Goal: Find specific page/section: Find specific page/section

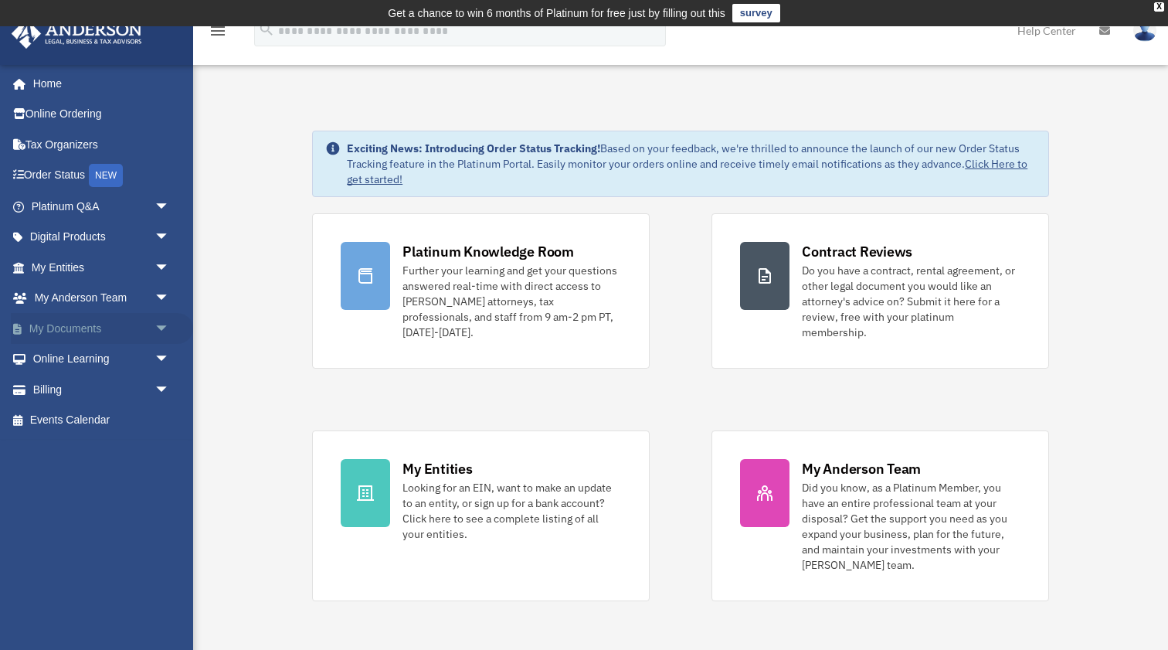
click at [158, 327] on span "arrow_drop_down" at bounding box center [169, 329] width 31 height 32
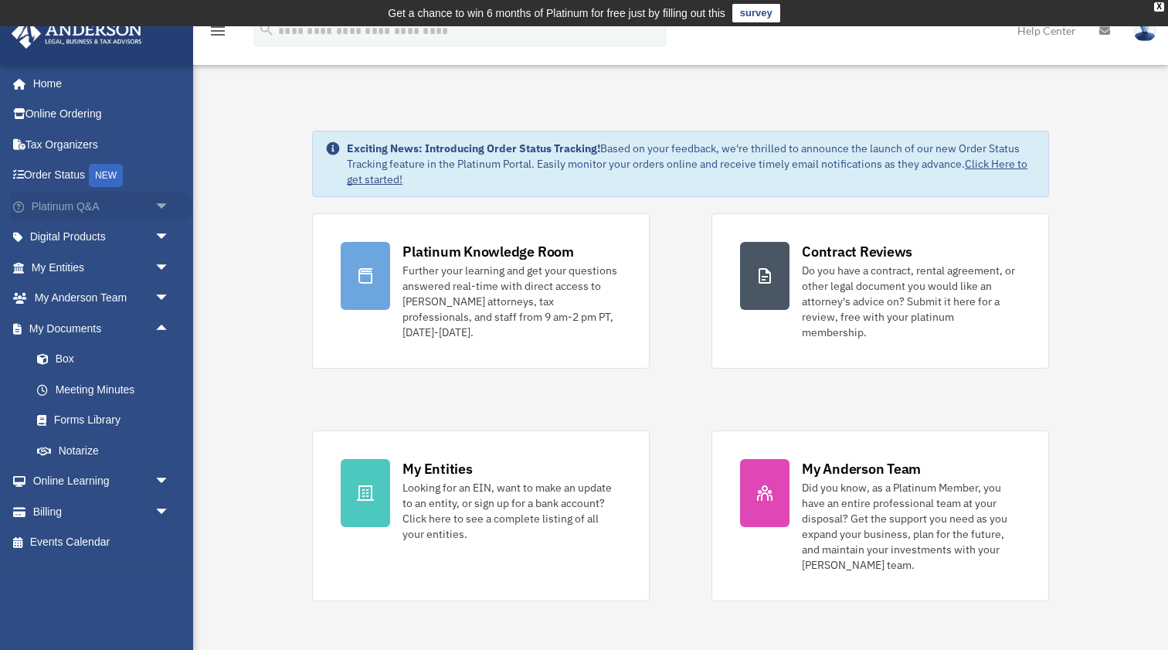
click at [169, 210] on span "arrow_drop_down" at bounding box center [169, 207] width 31 height 32
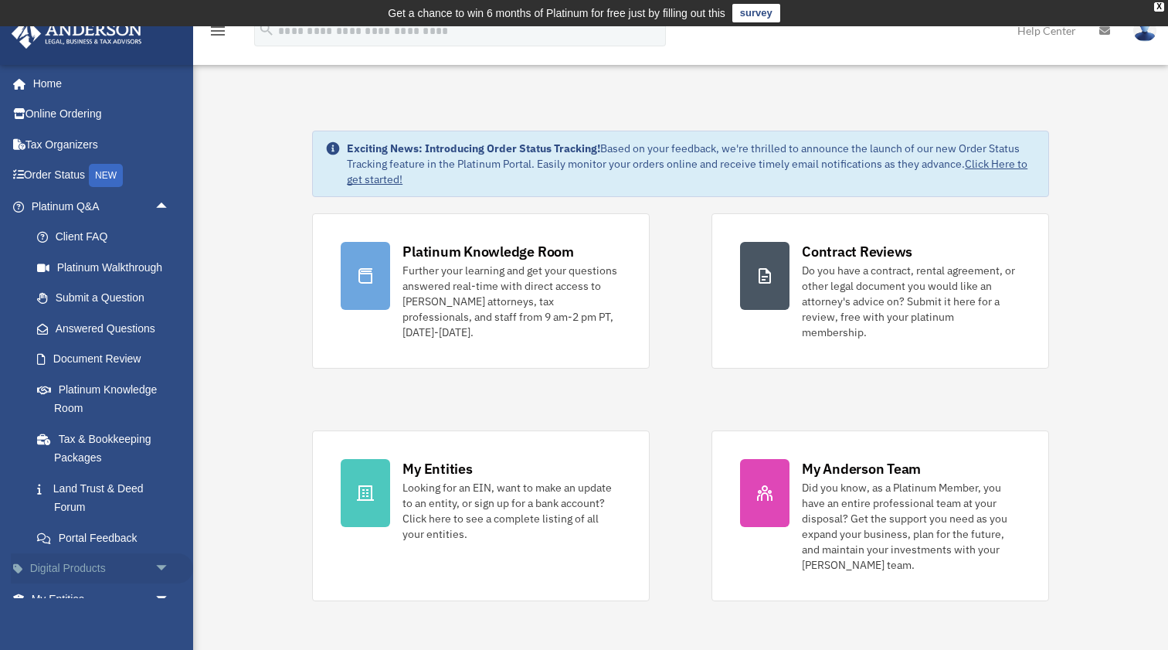
click at [154, 557] on span "arrow_drop_down" at bounding box center [169, 569] width 31 height 32
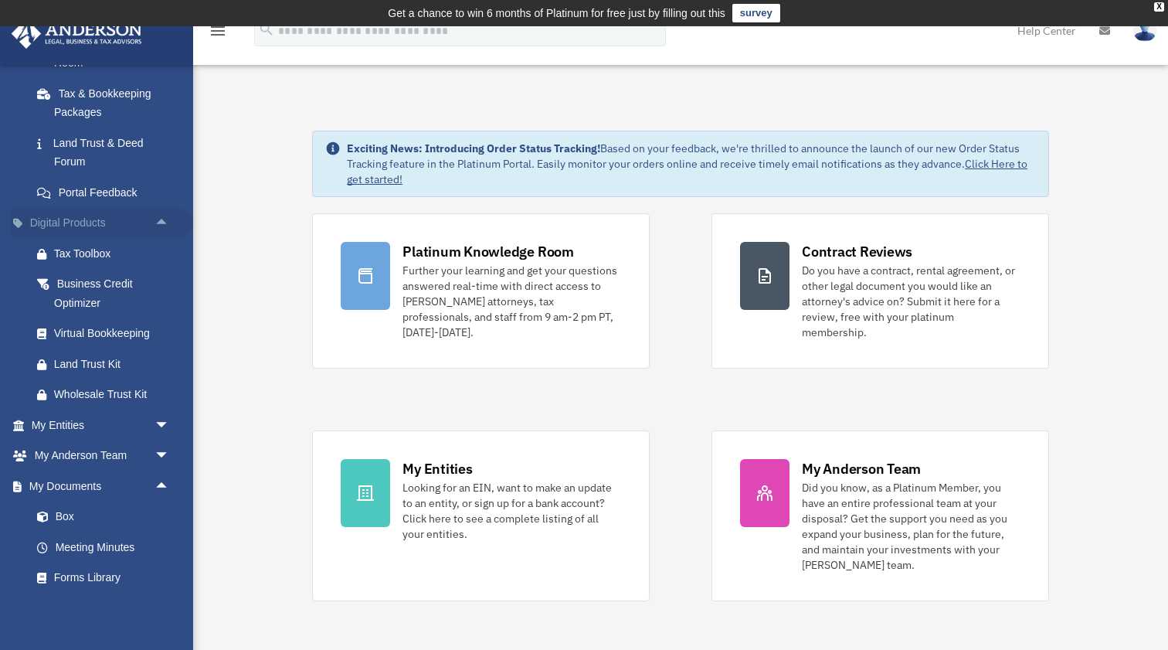
scroll to position [367, 0]
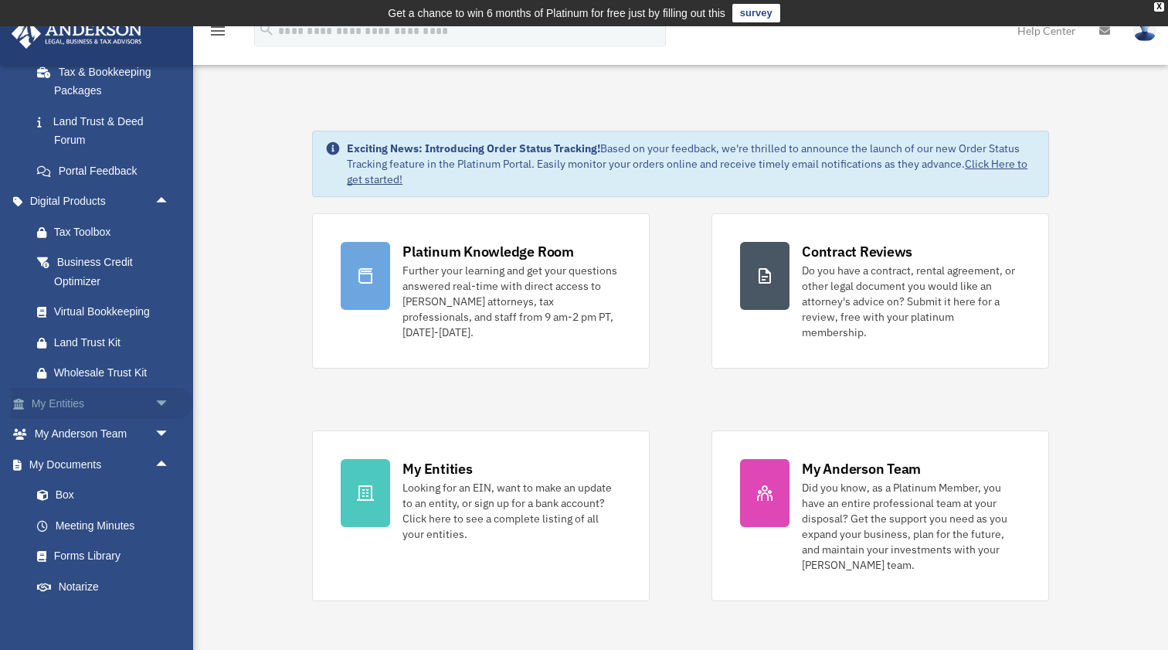
click at [154, 393] on span "arrow_drop_down" at bounding box center [169, 404] width 31 height 32
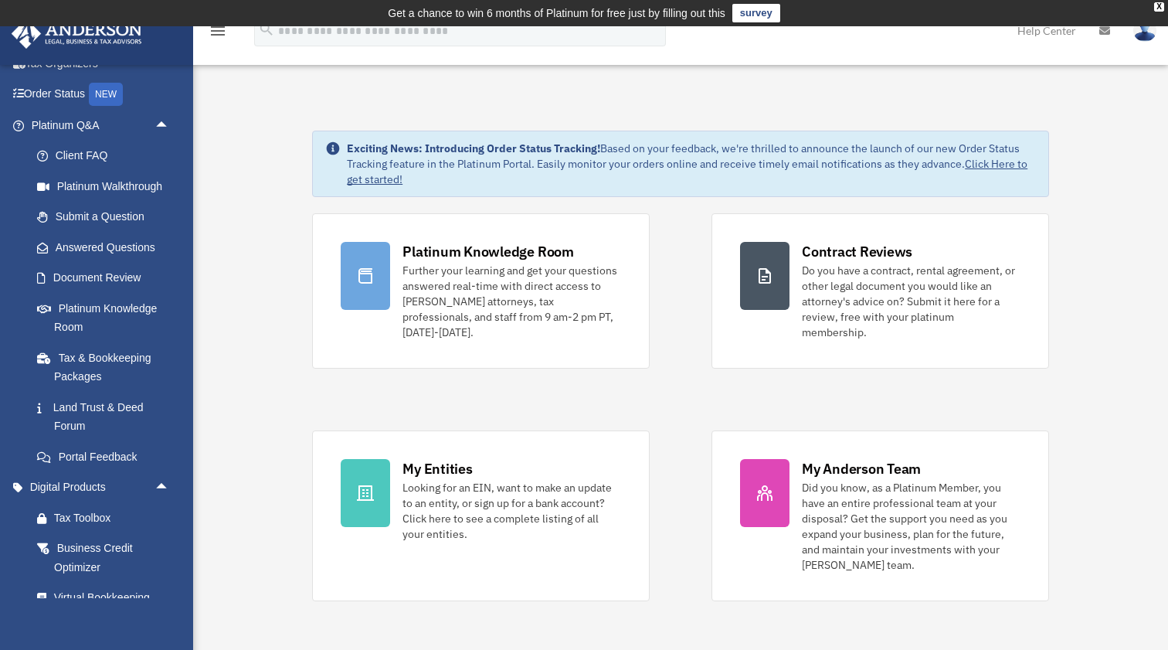
scroll to position [5, 0]
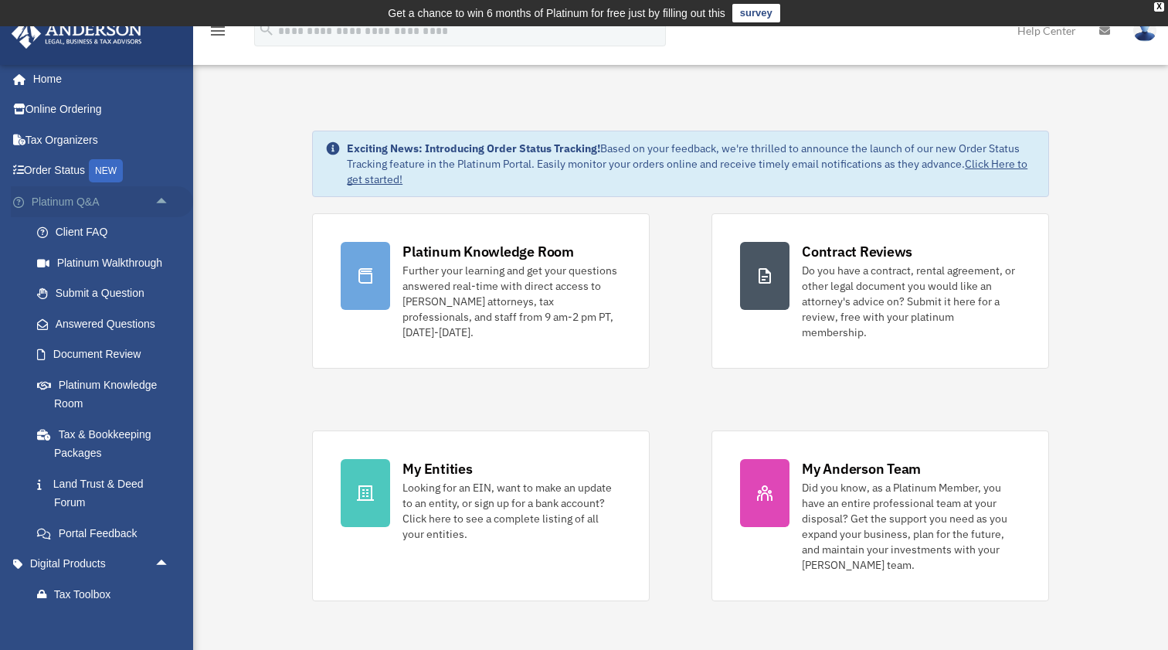
click at [163, 194] on span "arrow_drop_up" at bounding box center [169, 202] width 31 height 32
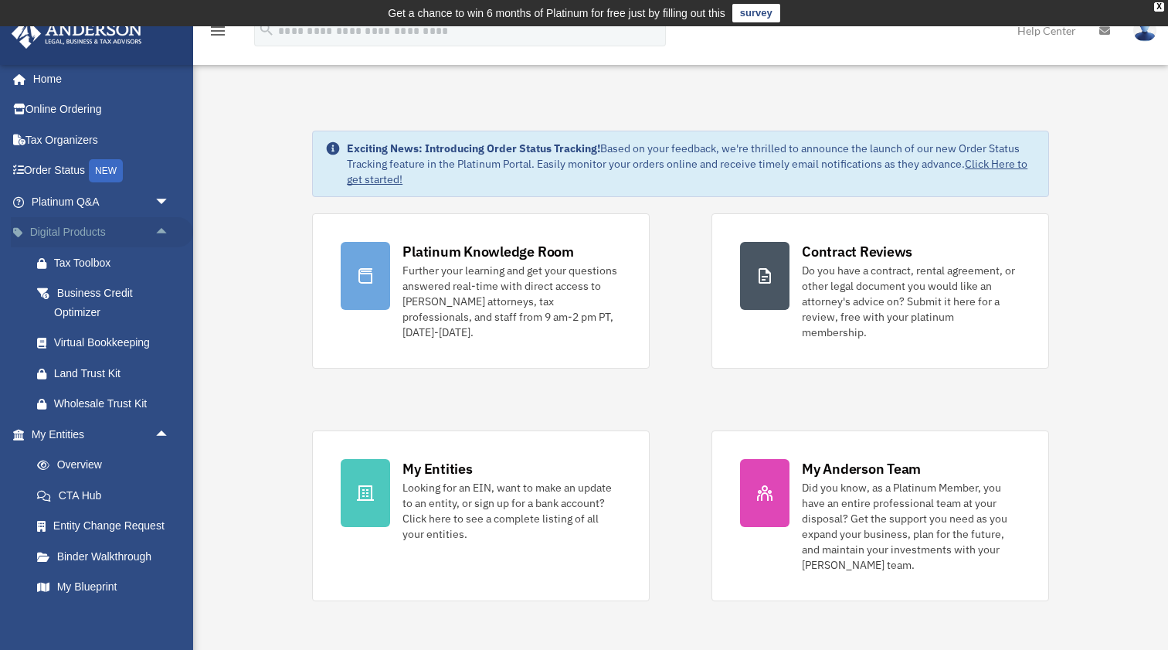
click at [161, 231] on span "arrow_drop_up" at bounding box center [169, 233] width 31 height 32
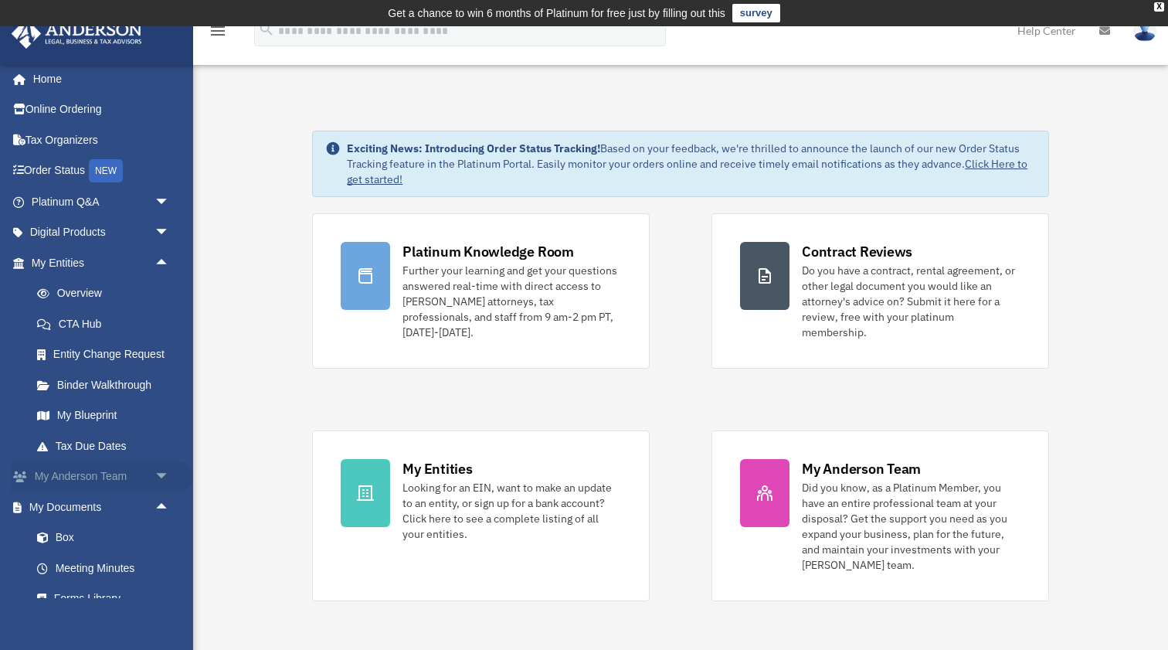
click at [163, 468] on span "arrow_drop_down" at bounding box center [169, 477] width 31 height 32
click at [163, 468] on span "arrow_drop_up" at bounding box center [169, 477] width 31 height 32
click at [162, 504] on span "arrow_drop_up" at bounding box center [169, 507] width 31 height 32
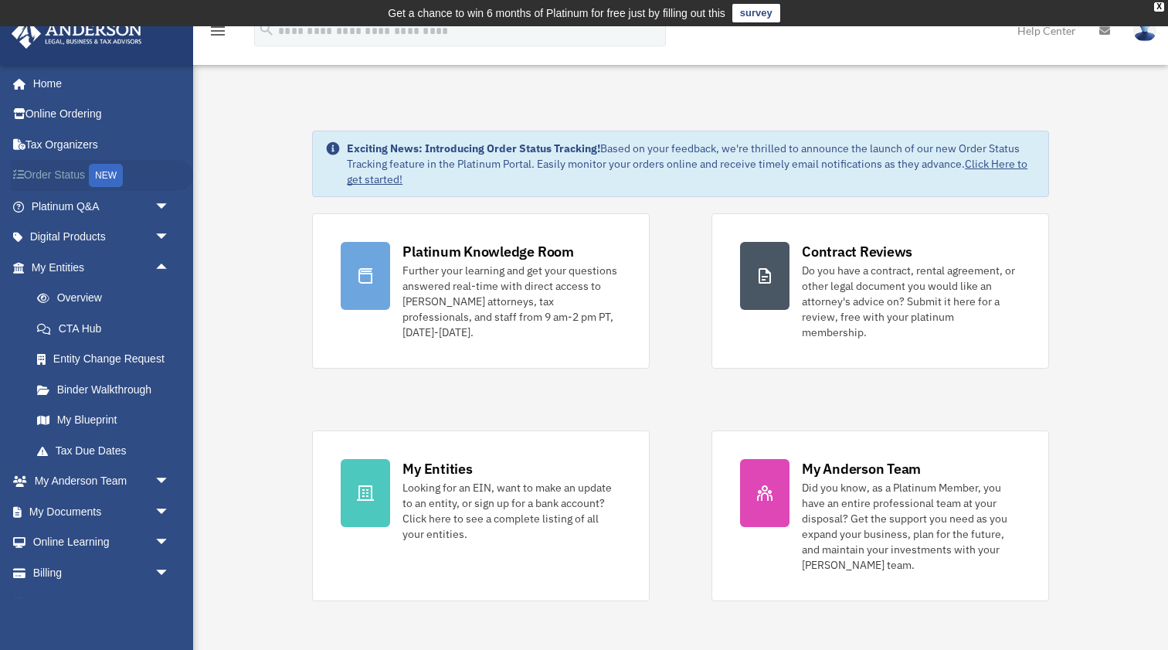
scroll to position [0, 0]
click at [158, 193] on span "arrow_drop_down" at bounding box center [169, 207] width 31 height 32
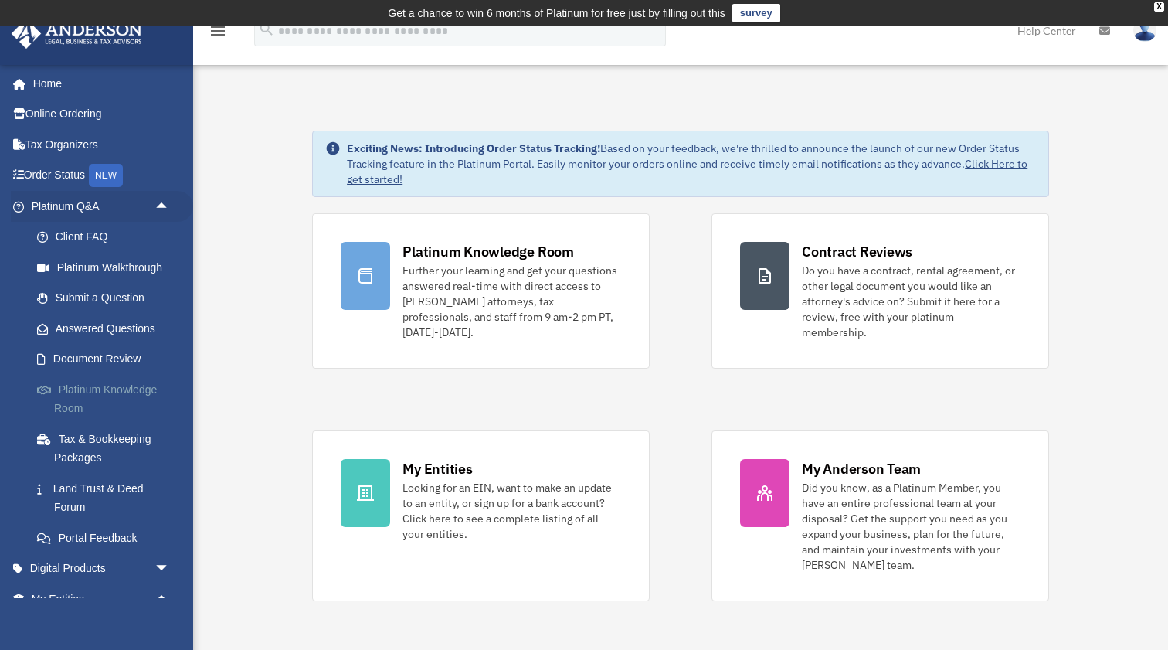
click at [127, 392] on link "Platinum Knowledge Room" at bounding box center [107, 398] width 171 height 49
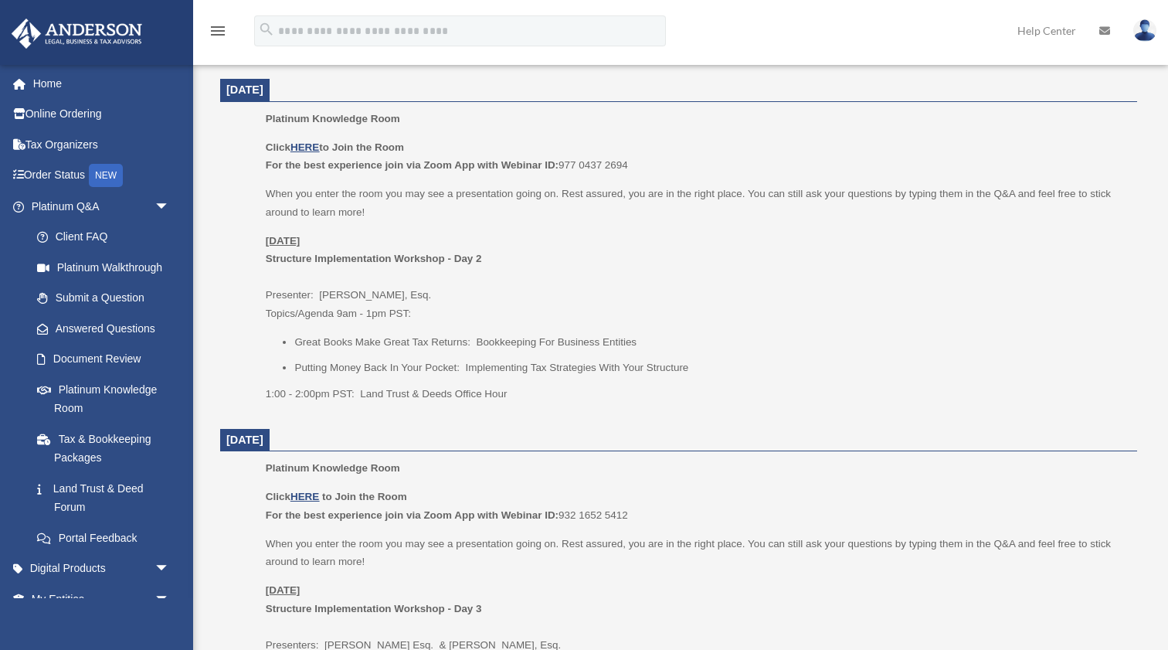
scroll to position [703, 0]
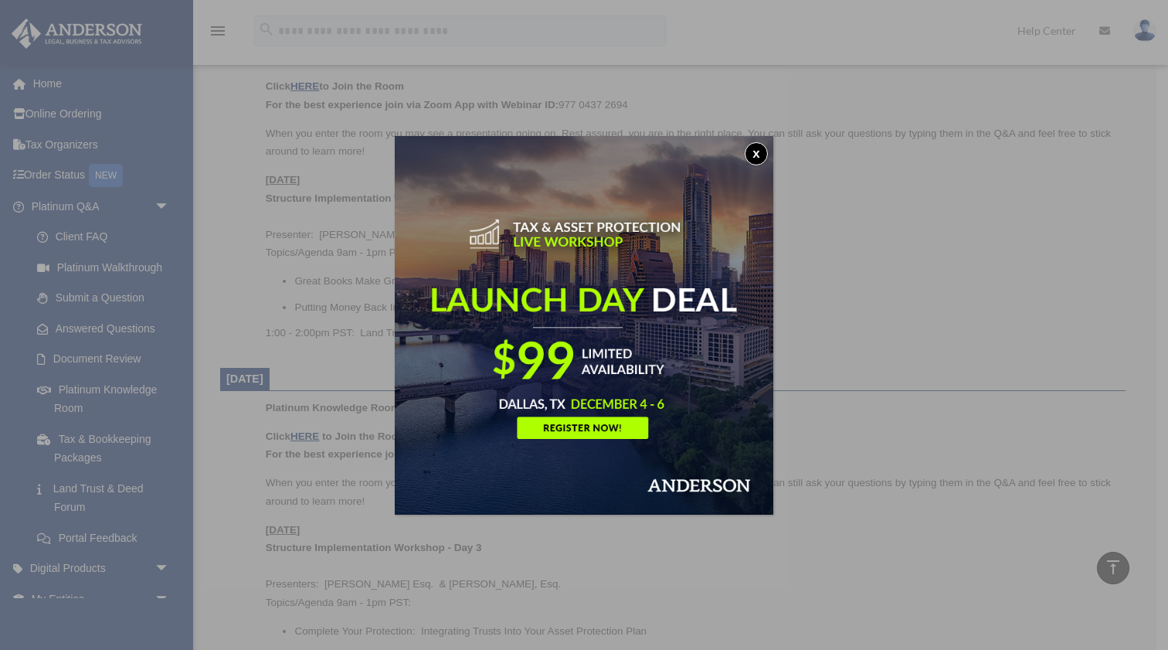
click at [760, 154] on button "x" at bounding box center [756, 153] width 23 height 23
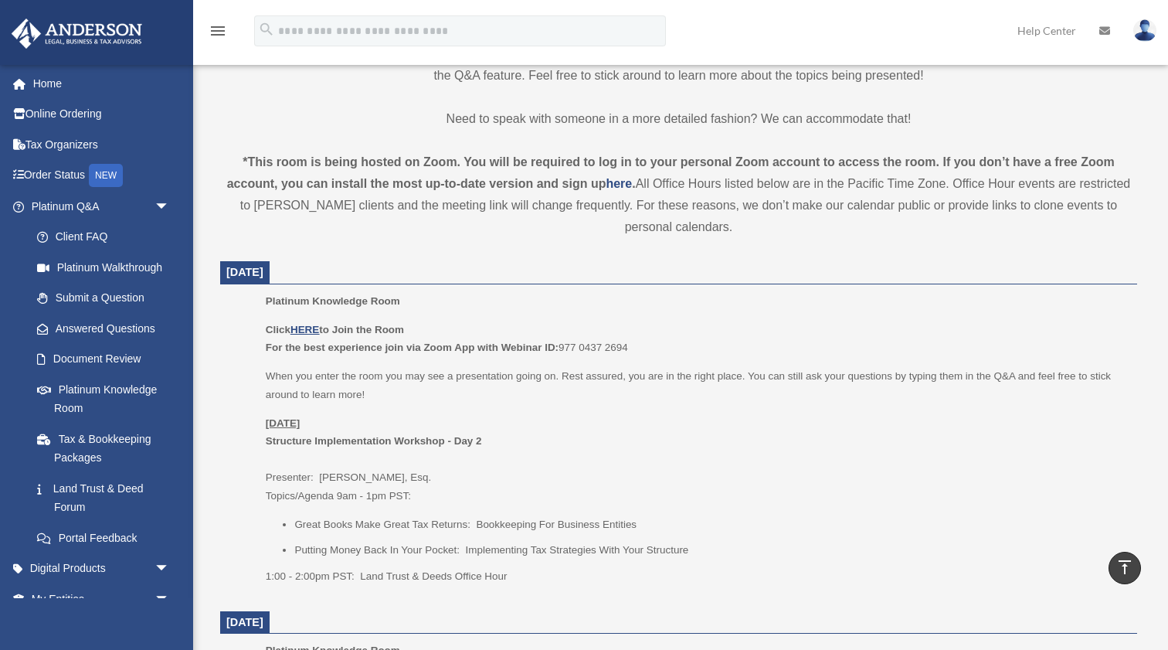
scroll to position [457, 0]
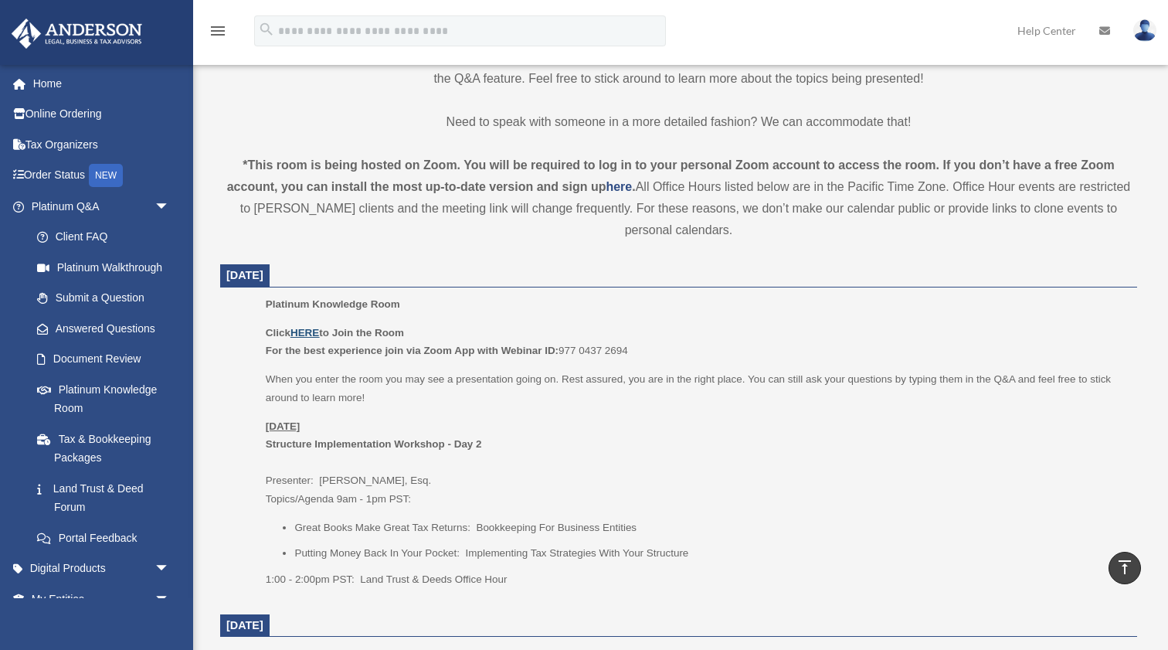
click at [312, 327] on u "HERE" at bounding box center [304, 333] width 29 height 12
